Goal: Information Seeking & Learning: Find specific fact

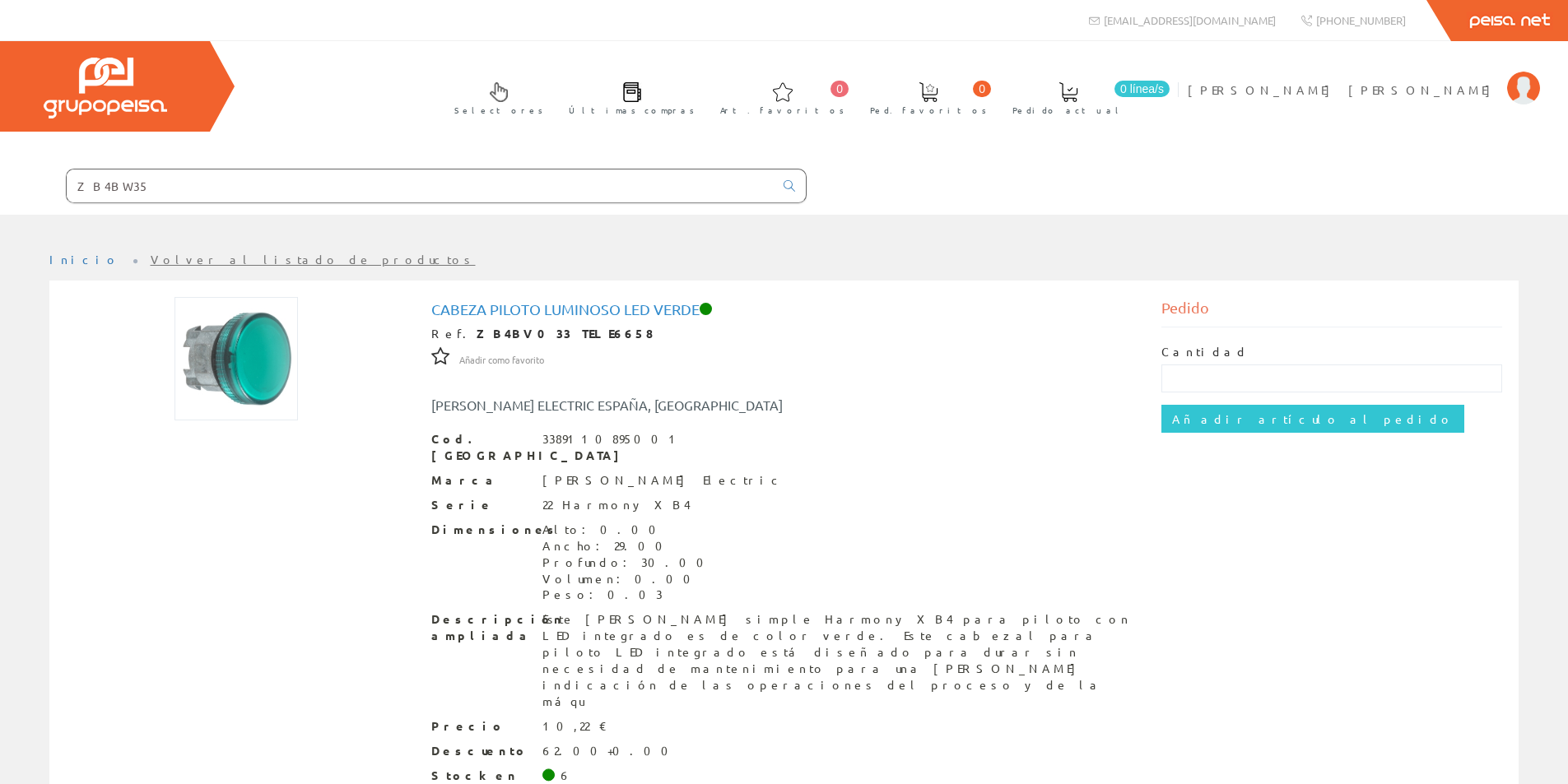
click at [568, 171] on input "ZB4BW35" at bounding box center [420, 186] width 707 height 33
drag, startPoint x: 567, startPoint y: 179, endPoint x: 0, endPoint y: 169, distance: 567.1
click at [0, 169] on form "ZB4BW35" at bounding box center [403, 186] width 807 height 35
drag, startPoint x: 176, startPoint y: 169, endPoint x: 141, endPoint y: 187, distance: 39.4
click at [141, 187] on input "ZB4BW35" at bounding box center [420, 186] width 707 height 33
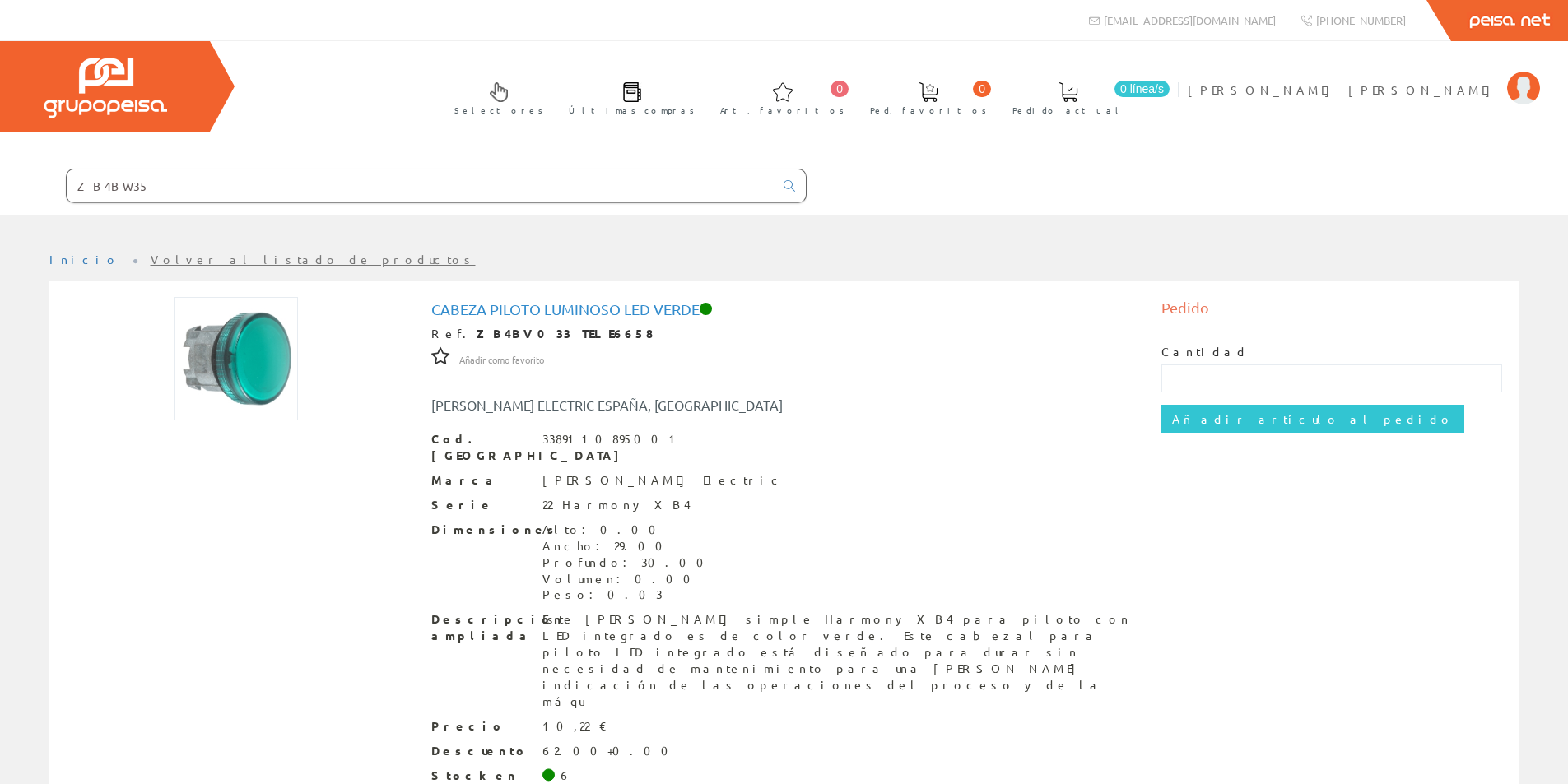
drag, startPoint x: 145, startPoint y: 183, endPoint x: 27, endPoint y: 180, distance: 118.0
click at [27, 180] on form "ZB4BW35" at bounding box center [403, 186] width 807 height 35
paste input "Tubo gavalnizado enchufable M-16"
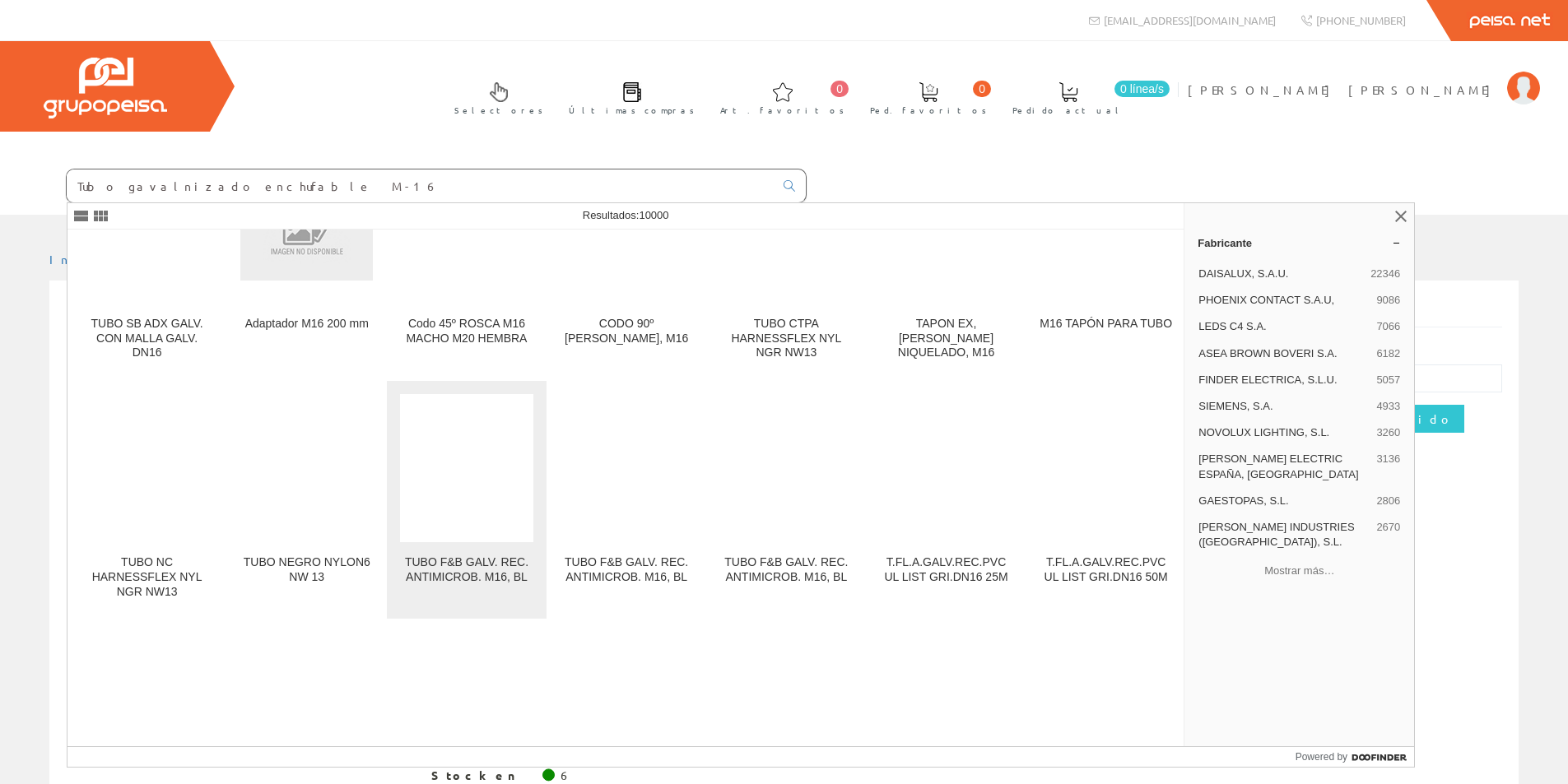
scroll to position [5100, 0]
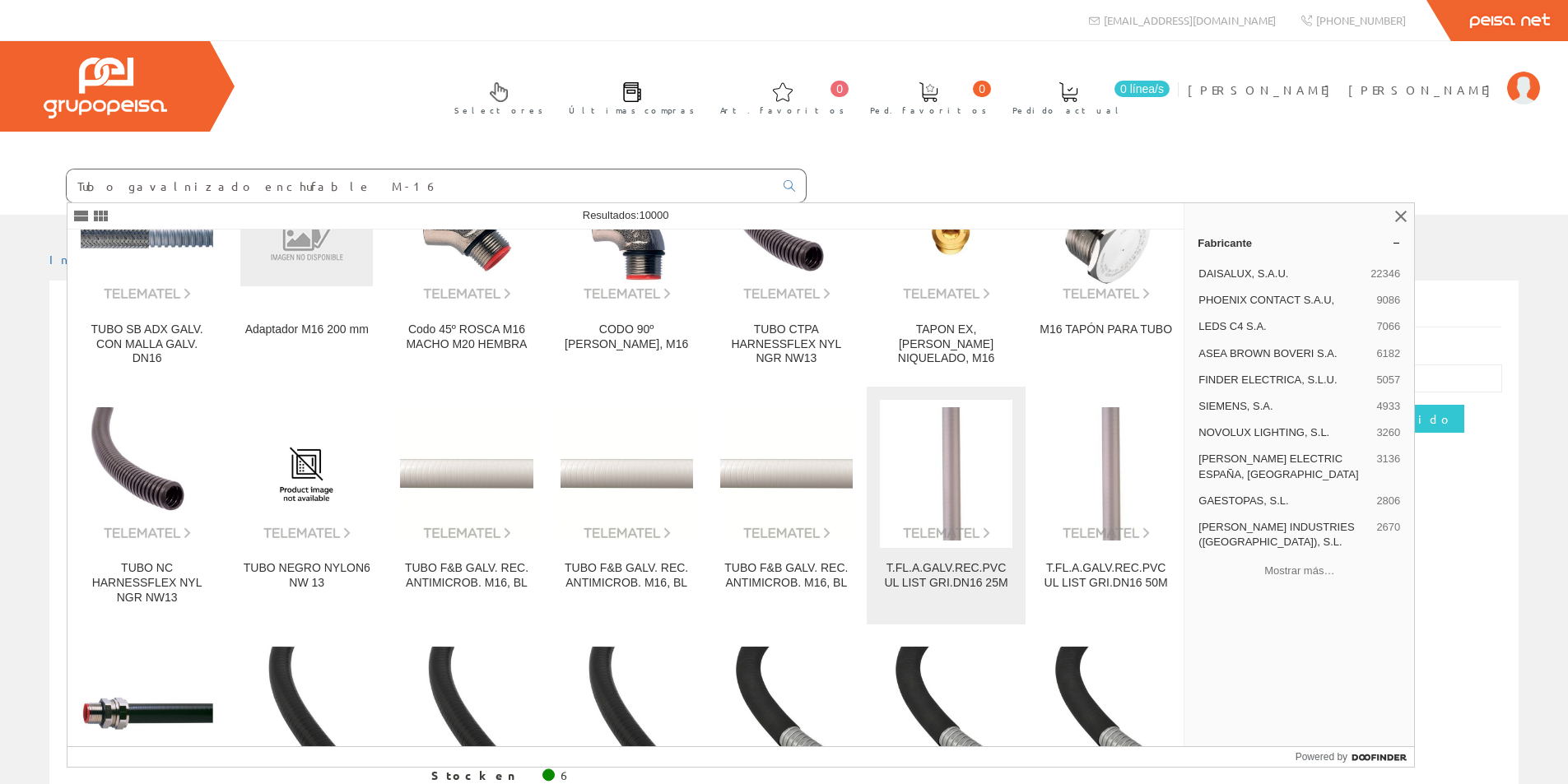
type input "Tubo gavalnizado enchufable M-16"
click at [921, 458] on img at bounding box center [945, 473] width 133 height 132
